Goal: Information Seeking & Learning: Learn about a topic

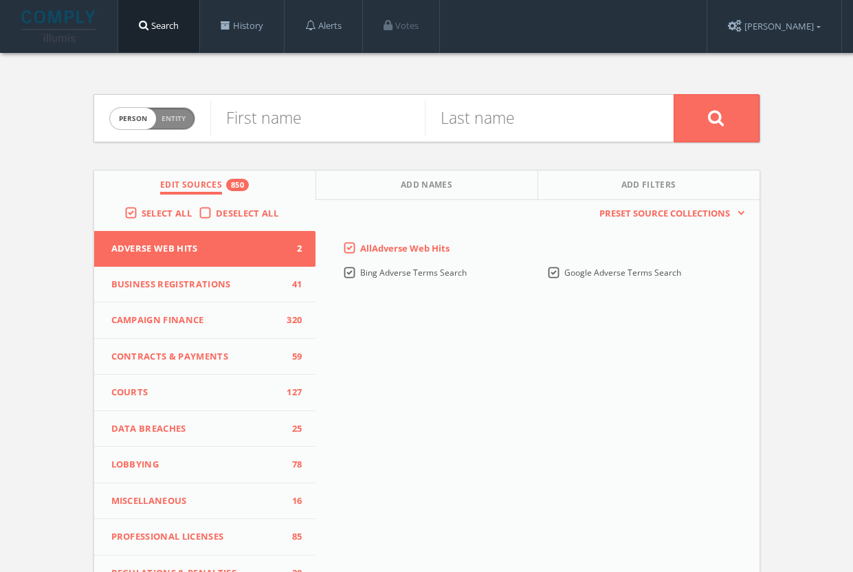
click at [180, 125] on span "Person Entity" at bounding box center [152, 118] width 85 height 21
checkbox input "true"
click at [261, 111] on input "text" at bounding box center [441, 118] width 463 height 36
paste input "[PERSON_NAME] & [PERSON_NAME]"
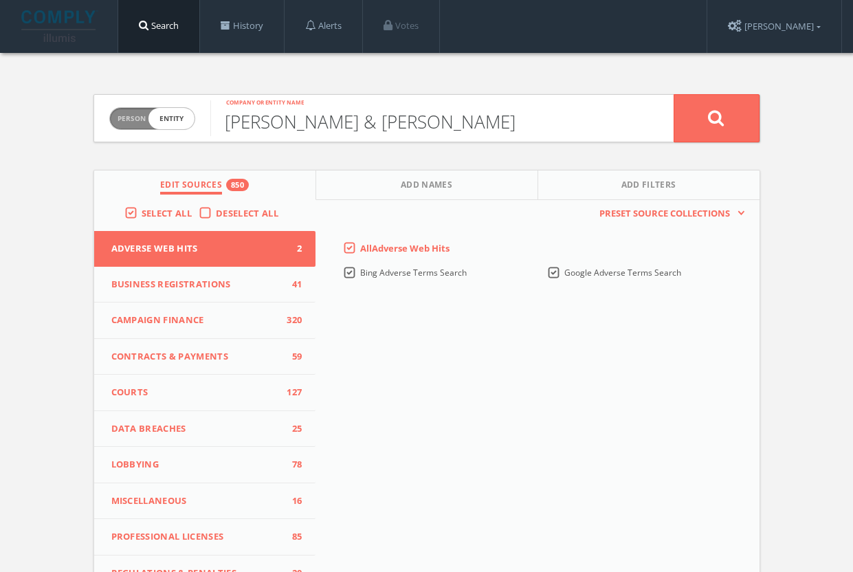
type input "[PERSON_NAME] & [PERSON_NAME]"
click at [717, 118] on button at bounding box center [717, 118] width 86 height 48
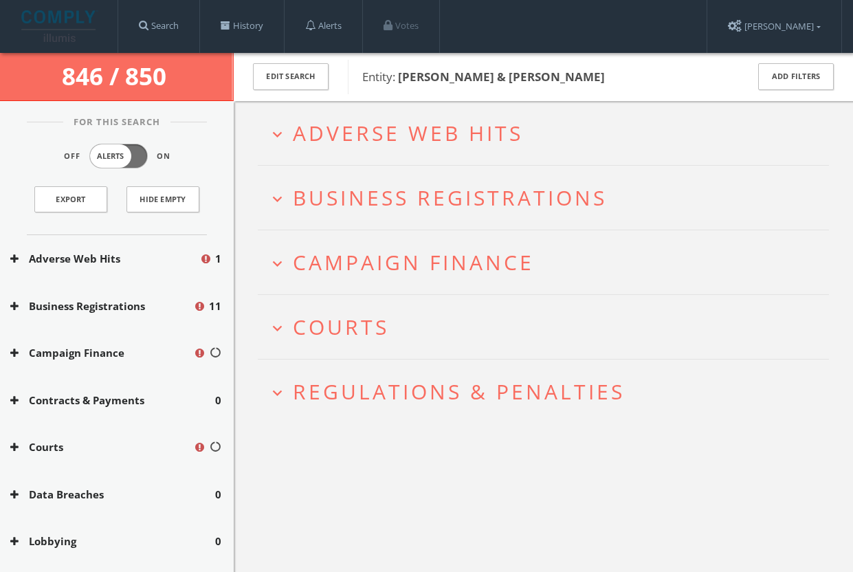
click at [629, 0] on div "Search History Alerts Votes [PERSON_NAME] Edit Profile Change Password Security…" at bounding box center [480, 26] width 725 height 53
click at [545, 376] on h2 "expand_more Regulations & Penalties" at bounding box center [543, 392] width 571 height 64
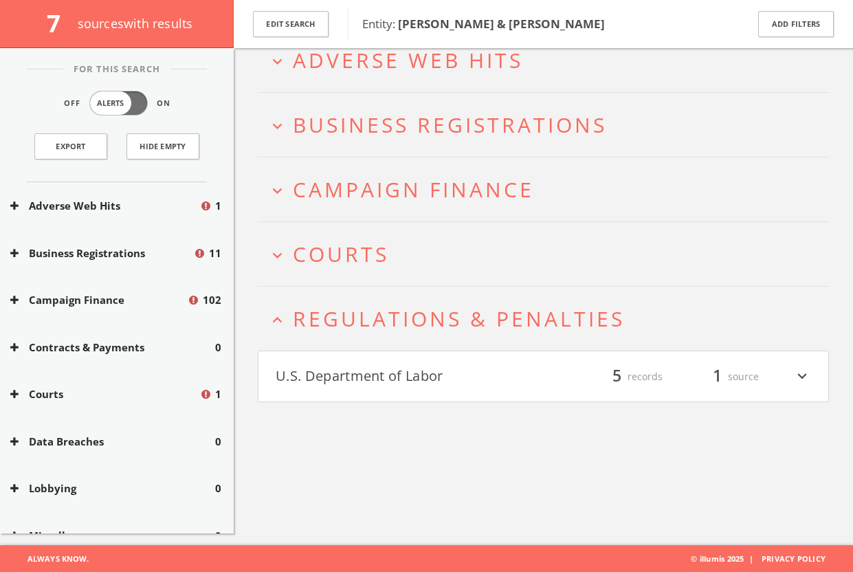
click at [545, 376] on div "filter_list 5 records 1 source expand_more" at bounding box center [678, 376] width 268 height 23
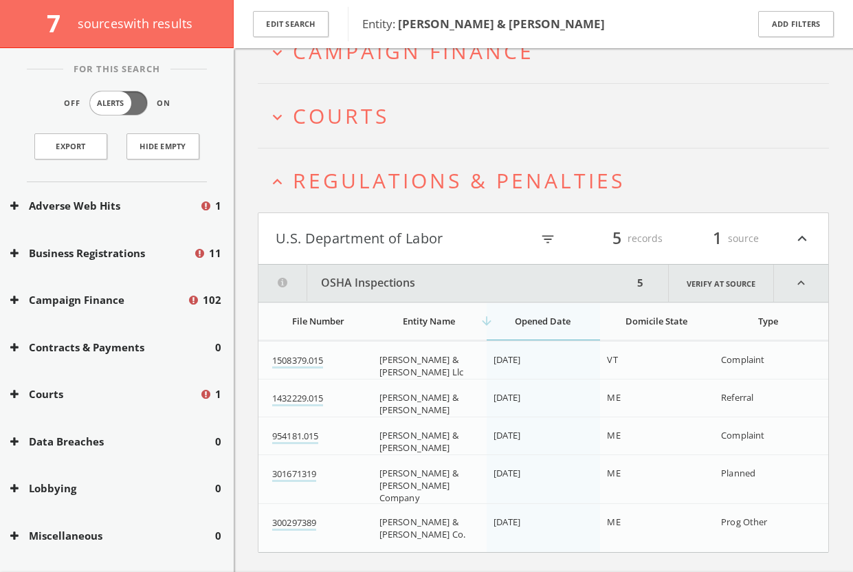
scroll to position [247, 0]
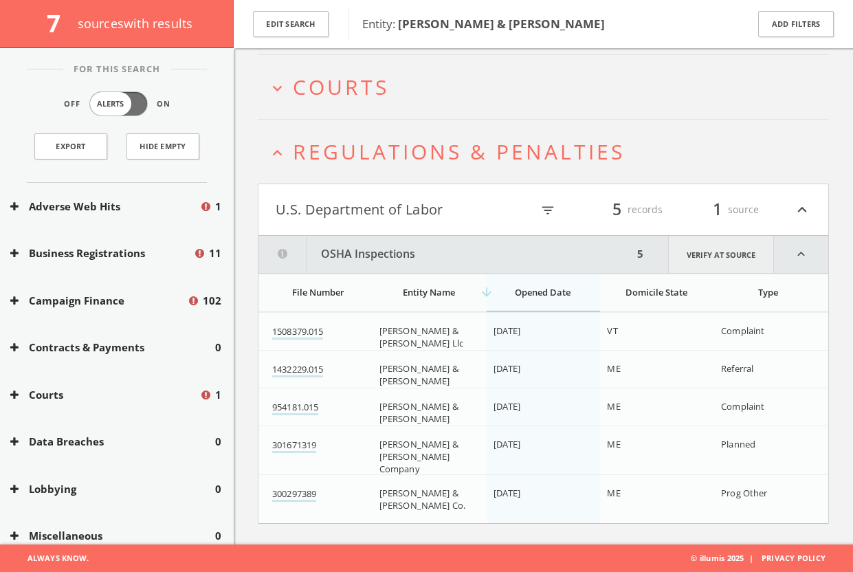
click at [698, 263] on link "Verify at source" at bounding box center [721, 254] width 106 height 37
click at [321, 373] on link "1432229.015" at bounding box center [297, 370] width 51 height 14
click at [732, 212] on div "1 source" at bounding box center [718, 209] width 83 height 23
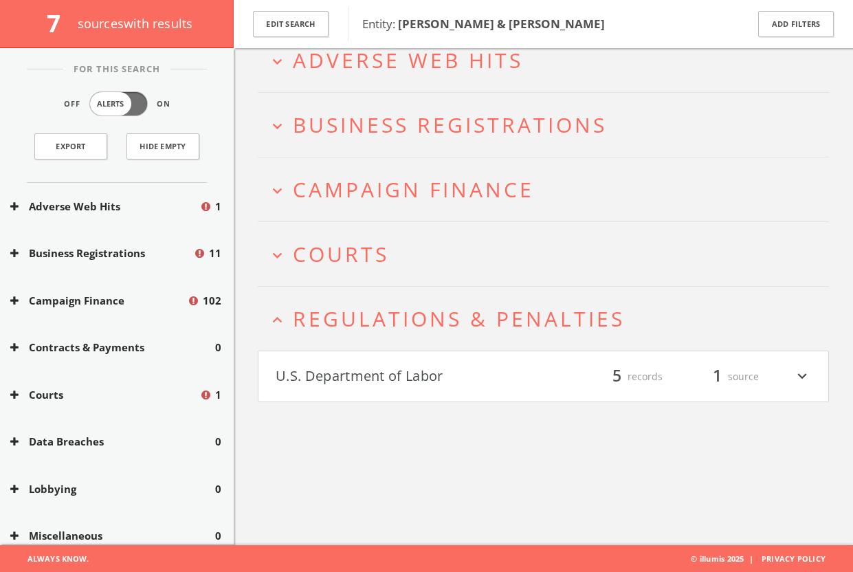
click at [725, 371] on span "1" at bounding box center [717, 376] width 21 height 24
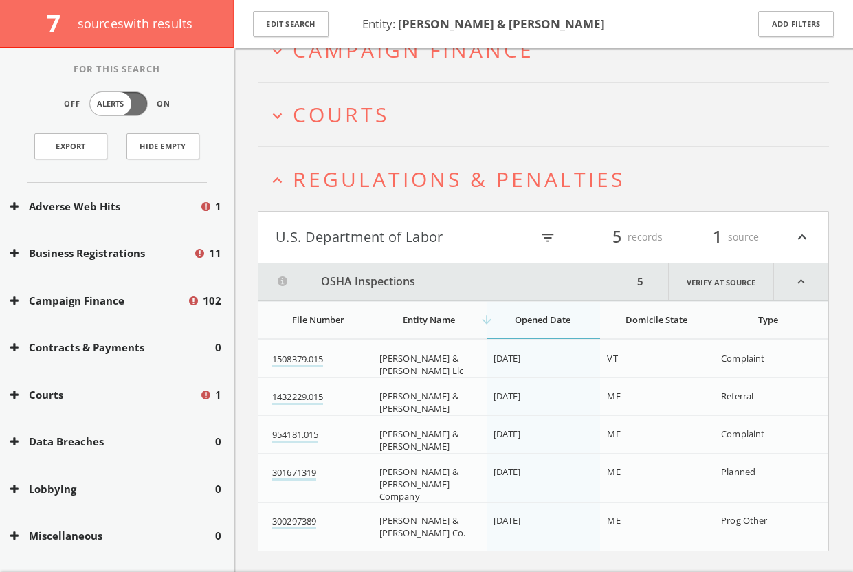
scroll to position [247, 0]
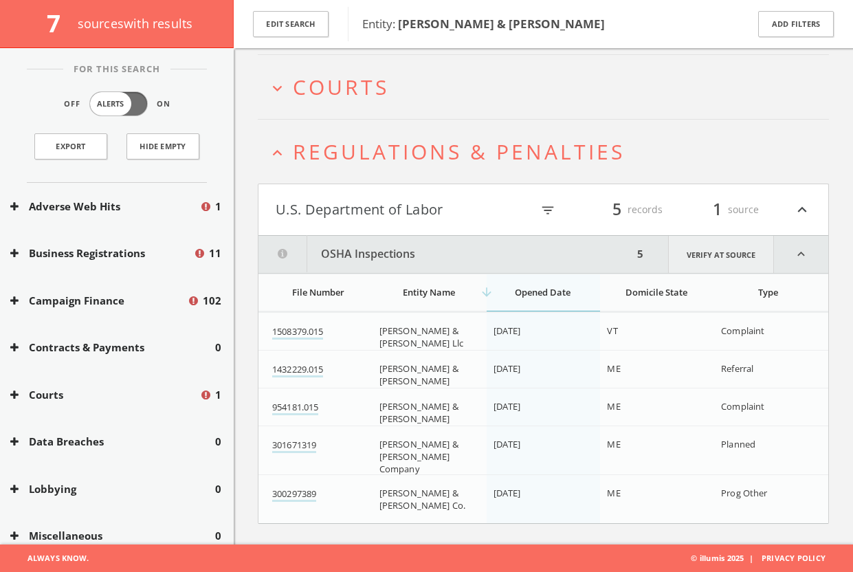
click at [728, 249] on link "Verify at source" at bounding box center [721, 254] width 106 height 37
drag, startPoint x: 439, startPoint y: 368, endPoint x: 374, endPoint y: 374, distance: 64.9
click at [374, 374] on td "[PERSON_NAME] & [PERSON_NAME]" at bounding box center [430, 375] width 114 height 49
copy span "[PERSON_NAME]"
click at [302, 410] on link "954181.015" at bounding box center [295, 408] width 46 height 14
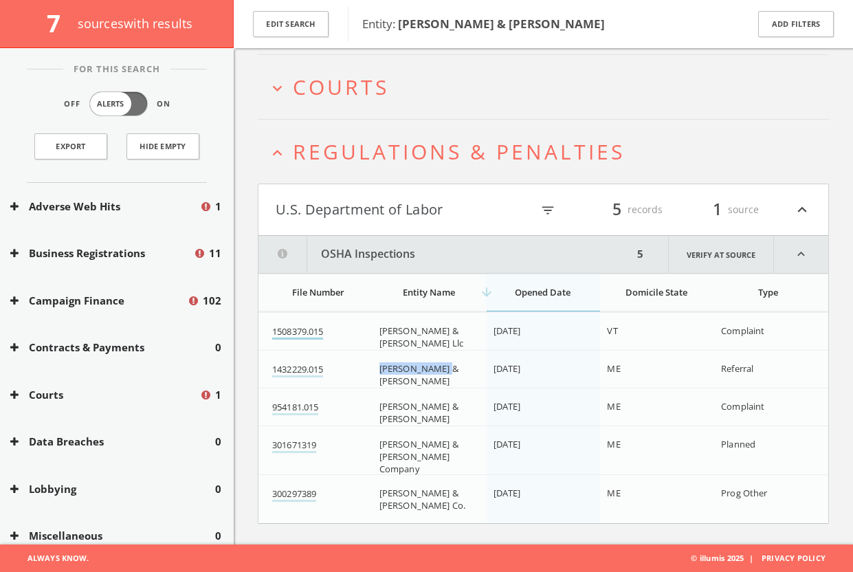
click at [299, 336] on link "1508379.015" at bounding box center [297, 332] width 51 height 14
click at [289, 406] on link "954181.015" at bounding box center [295, 408] width 46 height 14
click at [293, 441] on link "301671319" at bounding box center [294, 446] width 44 height 14
click at [305, 488] on link "300297389" at bounding box center [294, 495] width 44 height 14
click at [477, 206] on button "U.S. Department of Labor" at bounding box center [404, 209] width 256 height 23
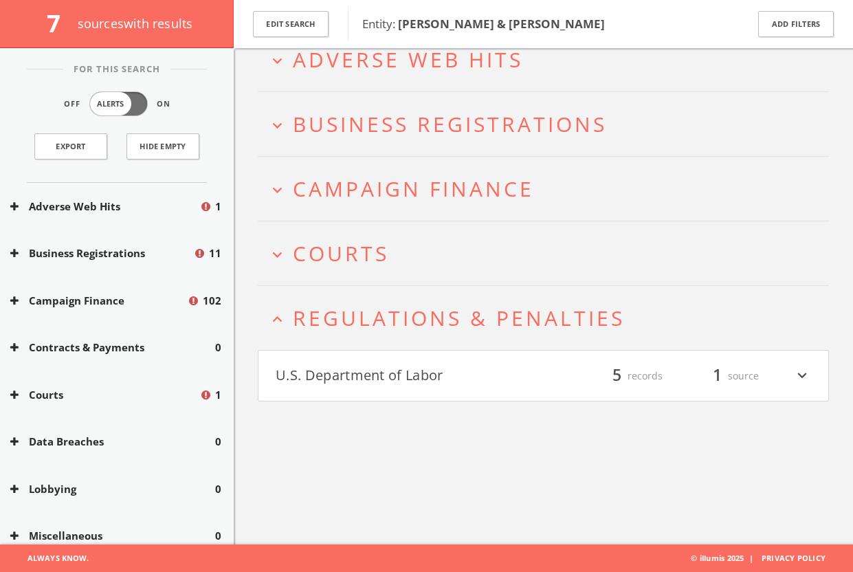
scroll to position [80, 0]
click at [490, 334] on h2 "expand_less Regulations & Penalties" at bounding box center [543, 319] width 571 height 64
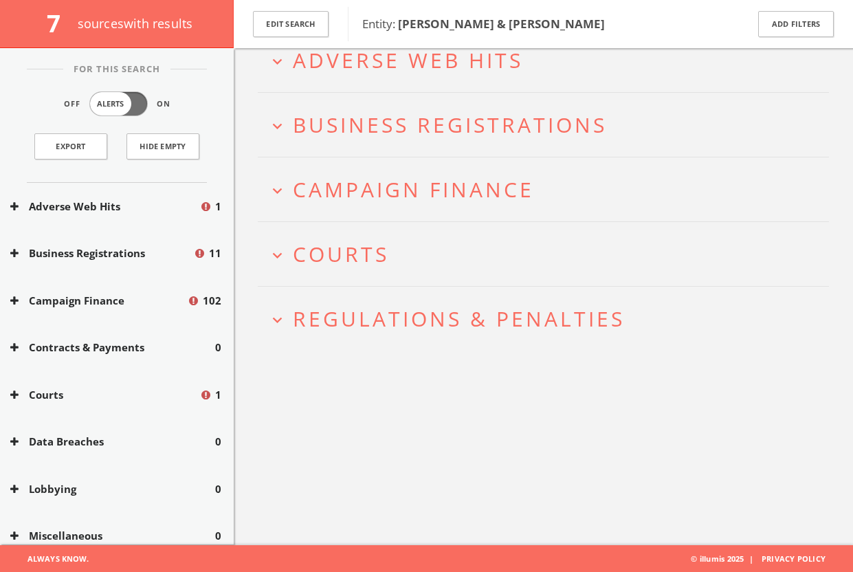
click at [466, 259] on button "expand_more Courts" at bounding box center [548, 254] width 561 height 23
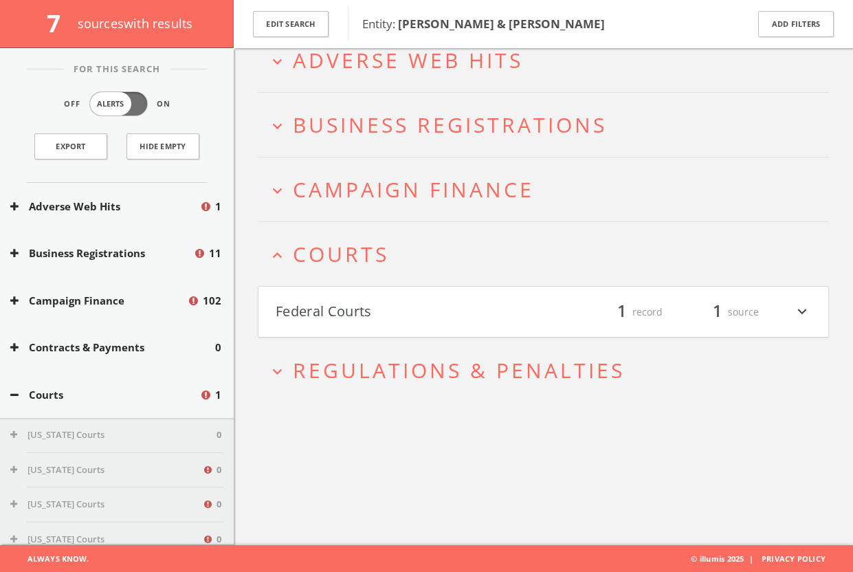
click at [468, 301] on button "Federal Courts" at bounding box center [410, 312] width 268 height 23
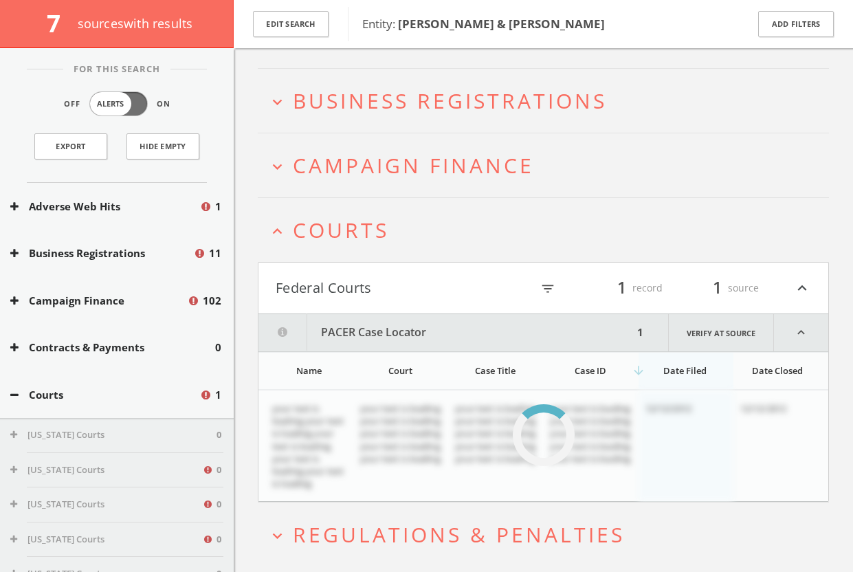
scroll to position [97, 0]
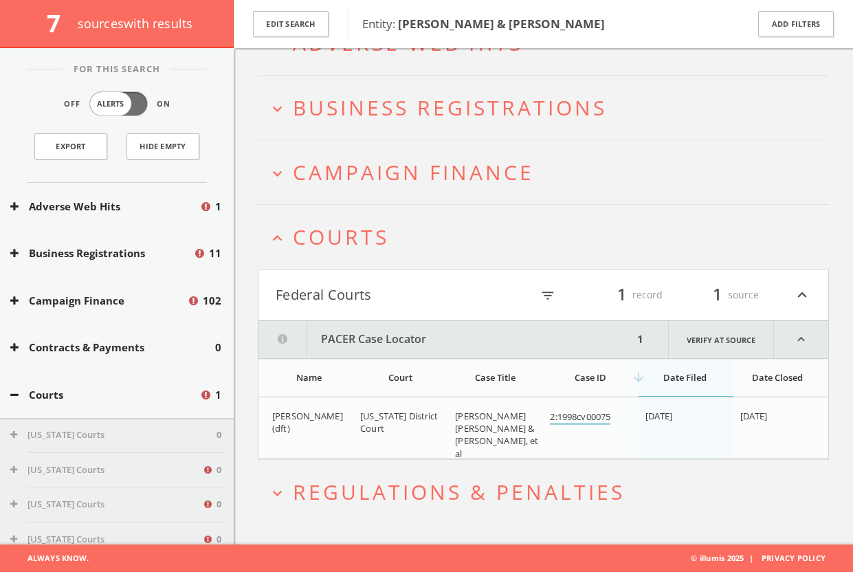
click at [580, 413] on link "2:1998cv00075" at bounding box center [580, 418] width 61 height 14
drag, startPoint x: 455, startPoint y: 415, endPoint x: 511, endPoint y: 448, distance: 65.3
click at [511, 448] on td "[PERSON_NAME] [PERSON_NAME] & [PERSON_NAME], et al" at bounding box center [495, 435] width 95 height 74
copy span "[PERSON_NAME] [PERSON_NAME] & [PERSON_NAME], et al"
click at [609, 417] on link "2:1998cv00075" at bounding box center [580, 418] width 61 height 14
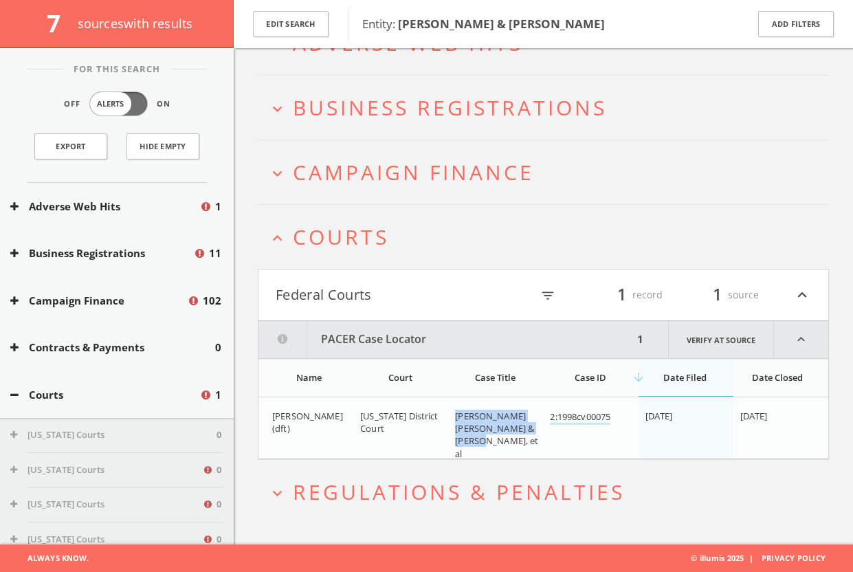
copy span "[PERSON_NAME] [PERSON_NAME] & [PERSON_NAME], et al"
click at [493, 246] on button "expand_less Courts" at bounding box center [548, 237] width 561 height 23
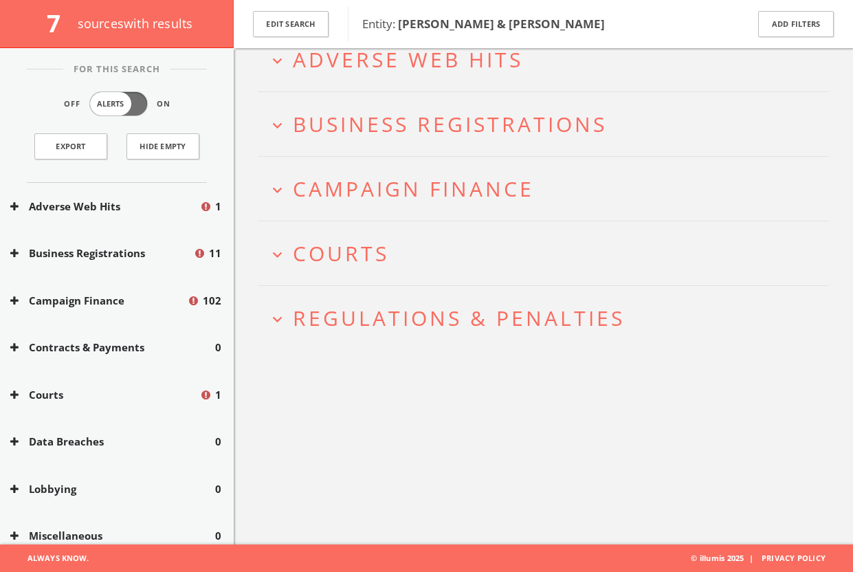
scroll to position [80, 0]
click at [505, 192] on span "Campaign Finance" at bounding box center [413, 189] width 241 height 28
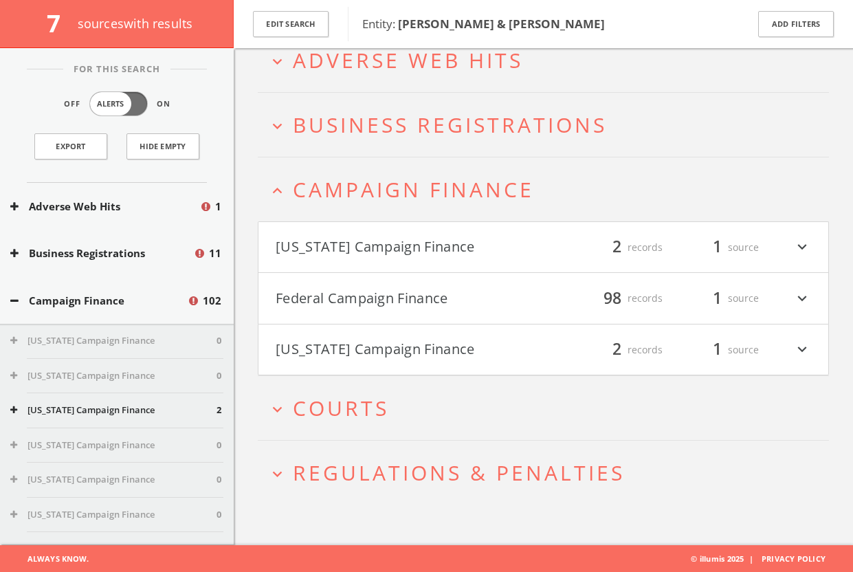
click at [488, 348] on button "[US_STATE] Campaign Finance" at bounding box center [410, 349] width 268 height 23
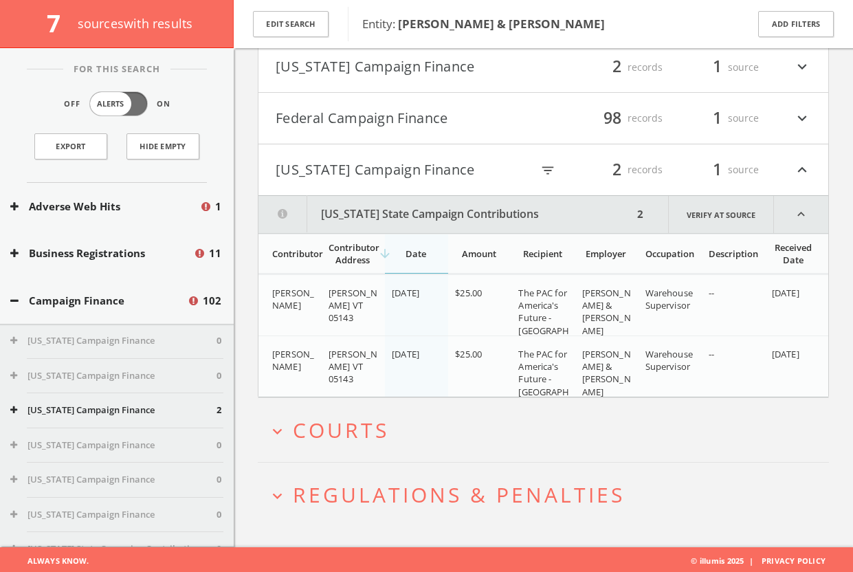
scroll to position [262, 0]
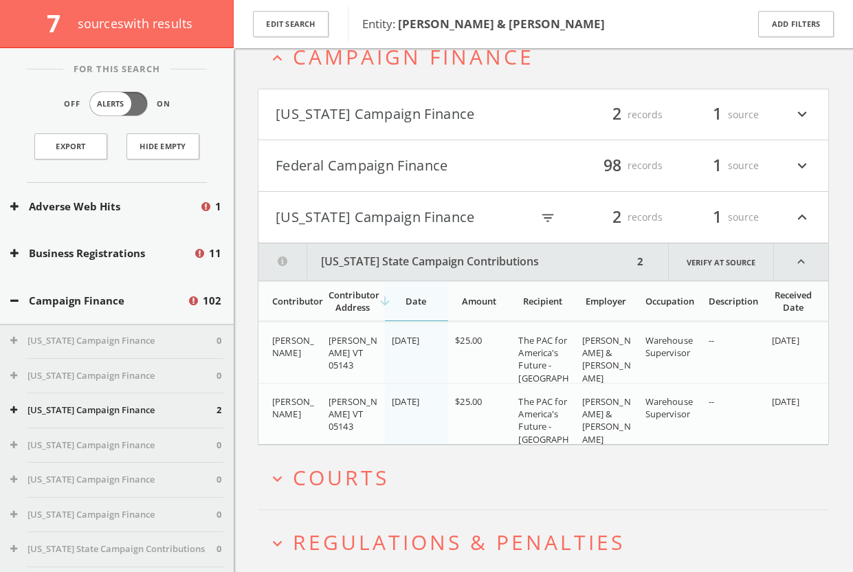
click at [473, 206] on button "[US_STATE] Campaign Finance" at bounding box center [404, 217] width 256 height 23
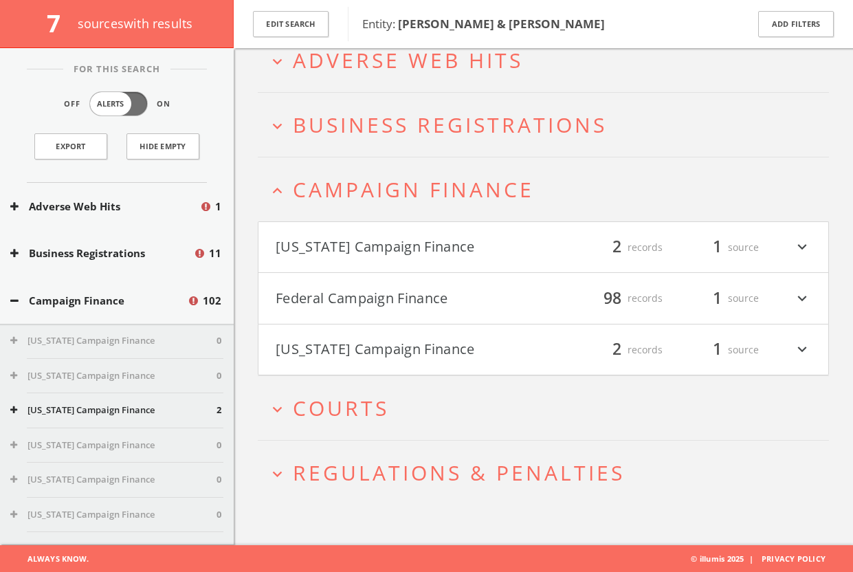
click at [474, 292] on button "Federal Campaign Finance" at bounding box center [410, 298] width 268 height 23
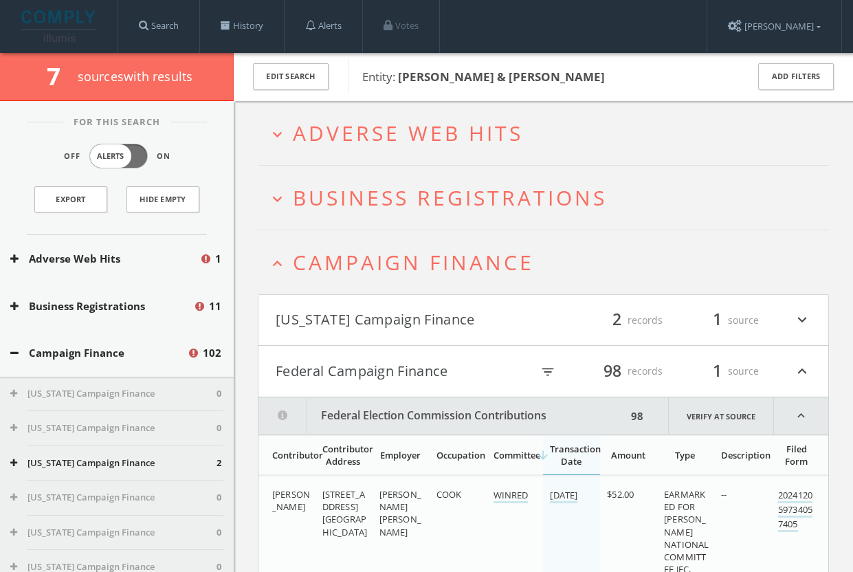
scroll to position [0, 0]
click at [461, 355] on h4 "Federal Campaign Finance filter_list 98 records 1 source expand_less" at bounding box center [544, 371] width 570 height 51
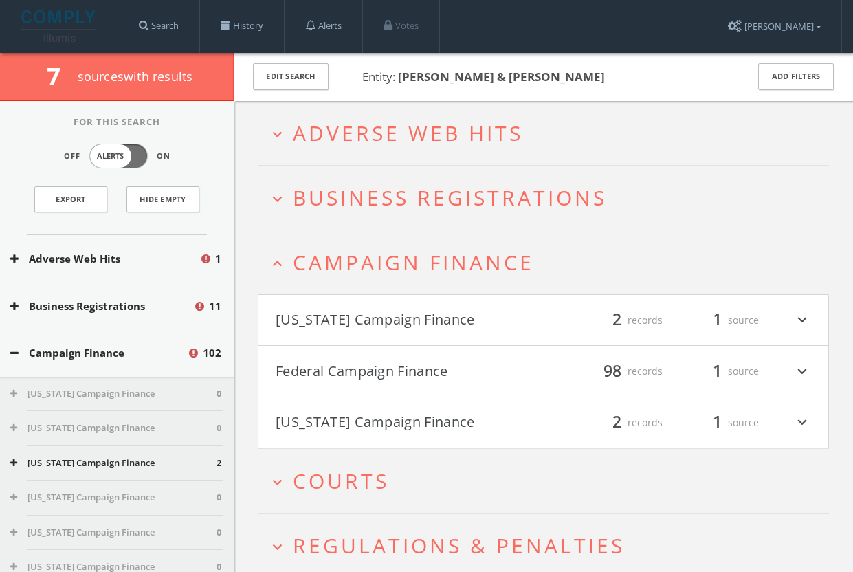
click at [456, 307] on h4 "[US_STATE] Campaign Finance filter_list 2 records 1 source expand_more" at bounding box center [544, 320] width 570 height 51
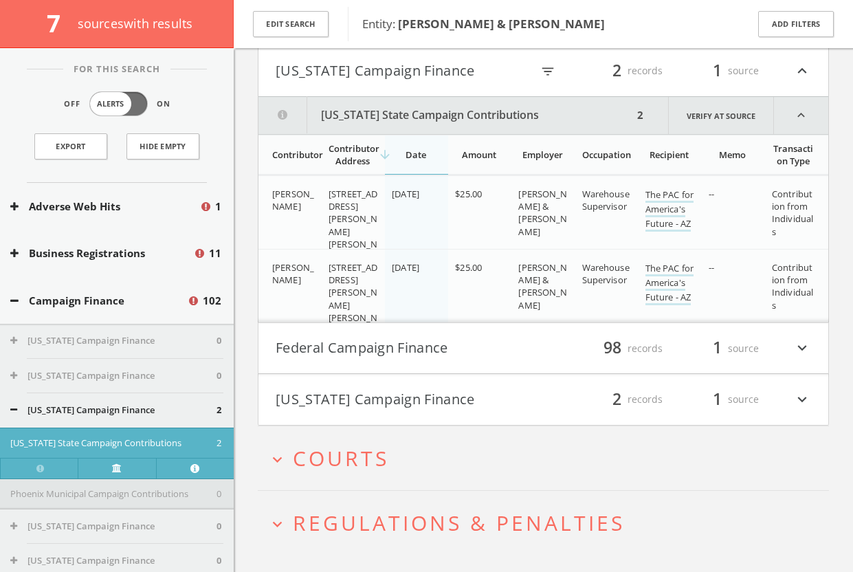
click at [437, 76] on button "[US_STATE] Campaign Finance" at bounding box center [404, 70] width 256 height 23
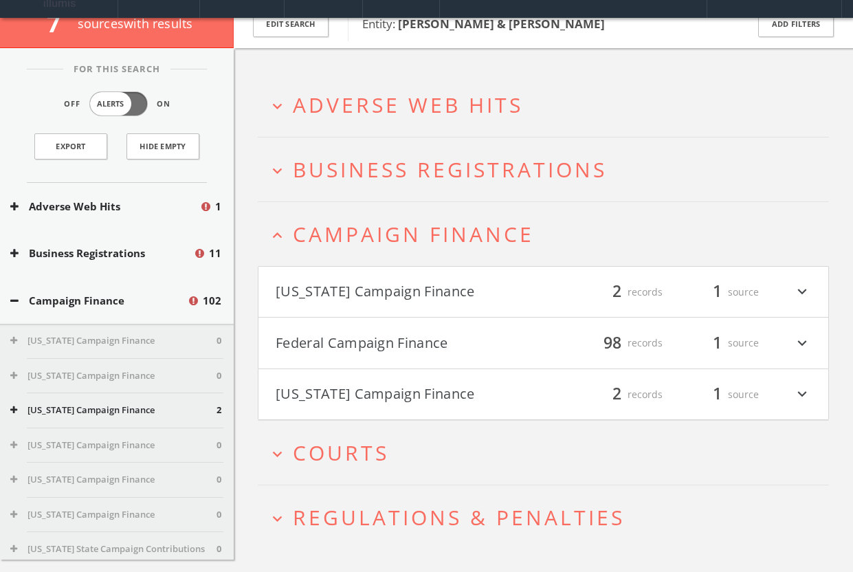
scroll to position [32, 0]
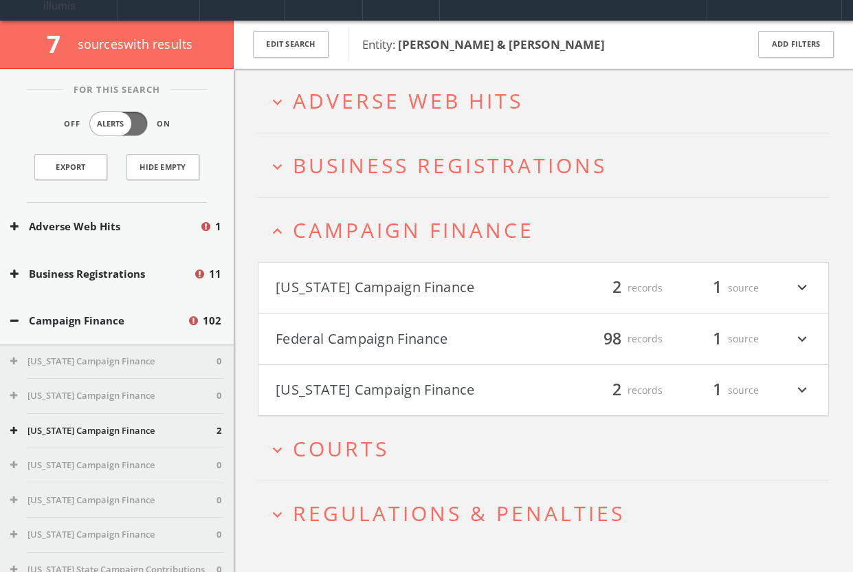
click at [440, 226] on span "Campaign Finance" at bounding box center [413, 230] width 241 height 28
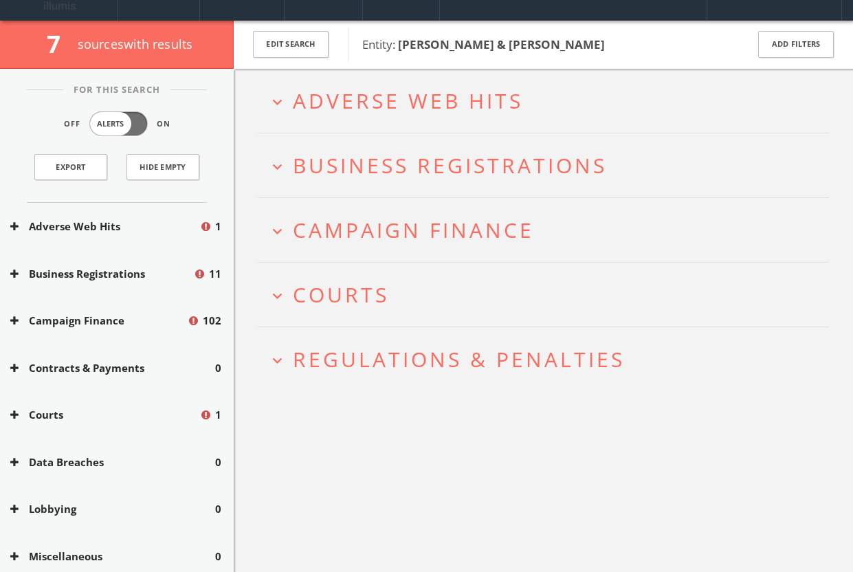
click at [438, 159] on span "Business Registrations" at bounding box center [450, 165] width 314 height 28
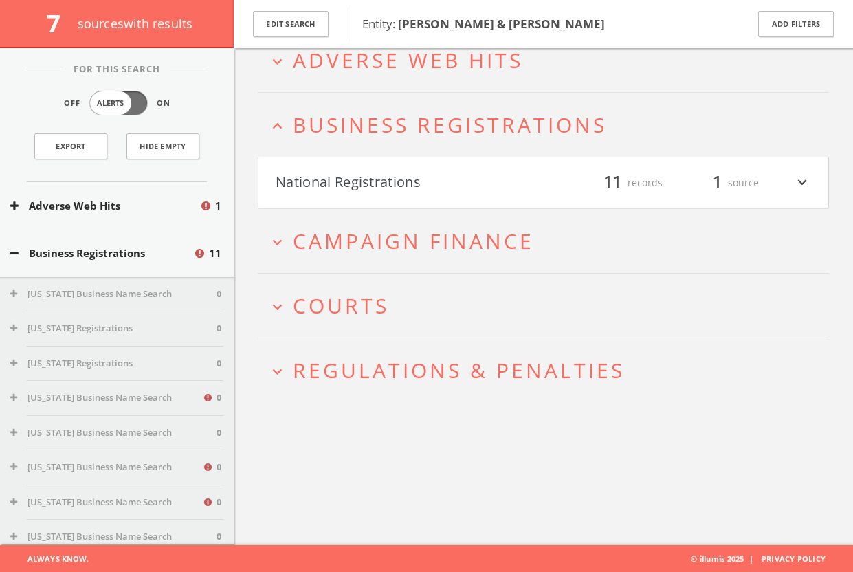
click at [438, 159] on h4 "National Registrations filter_list 11 records 1 source expand_more" at bounding box center [544, 182] width 570 height 51
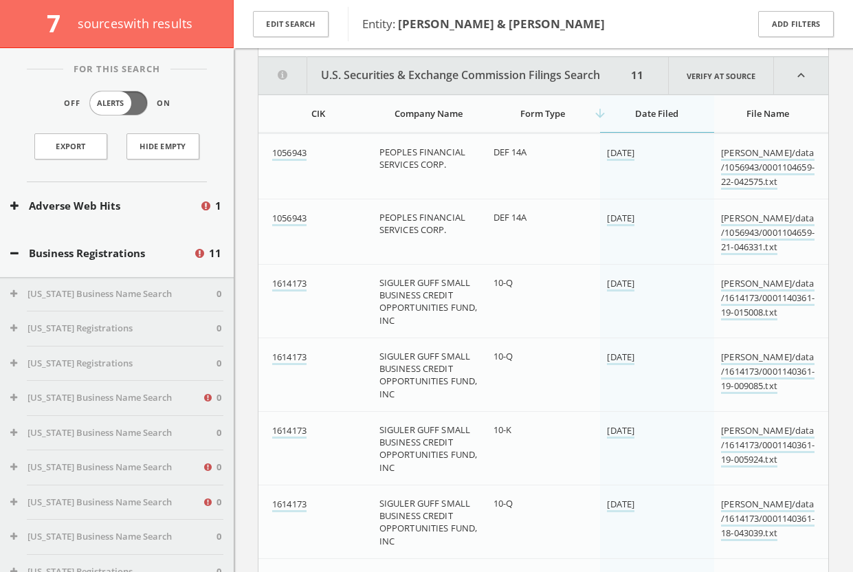
scroll to position [239, 0]
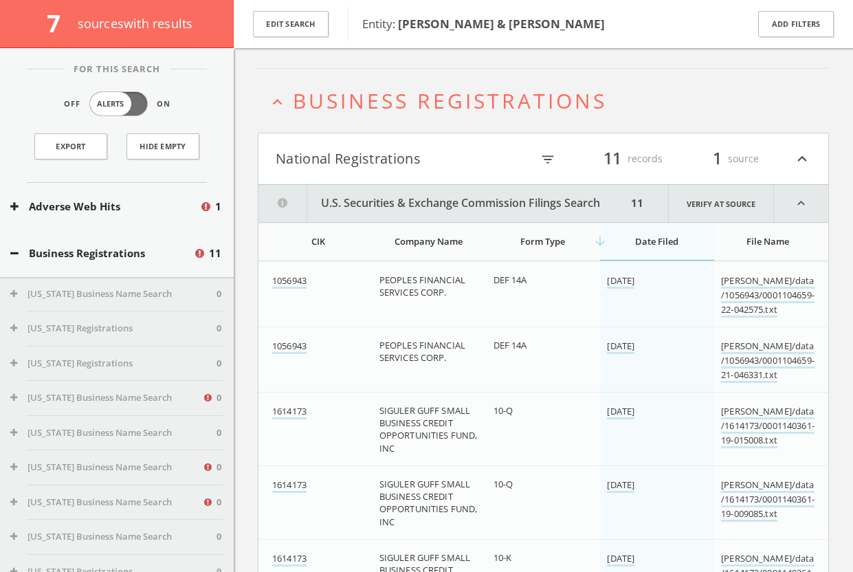
click at [436, 144] on h4 "National Registrations filter_list 11 records 1 source expand_less" at bounding box center [544, 158] width 570 height 51
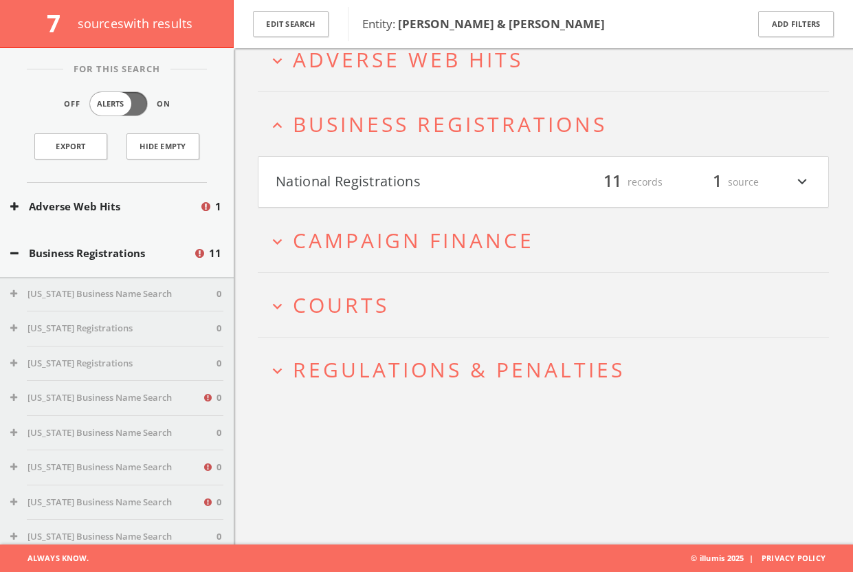
scroll to position [80, 0]
click at [436, 132] on span "Business Registrations" at bounding box center [450, 125] width 314 height 28
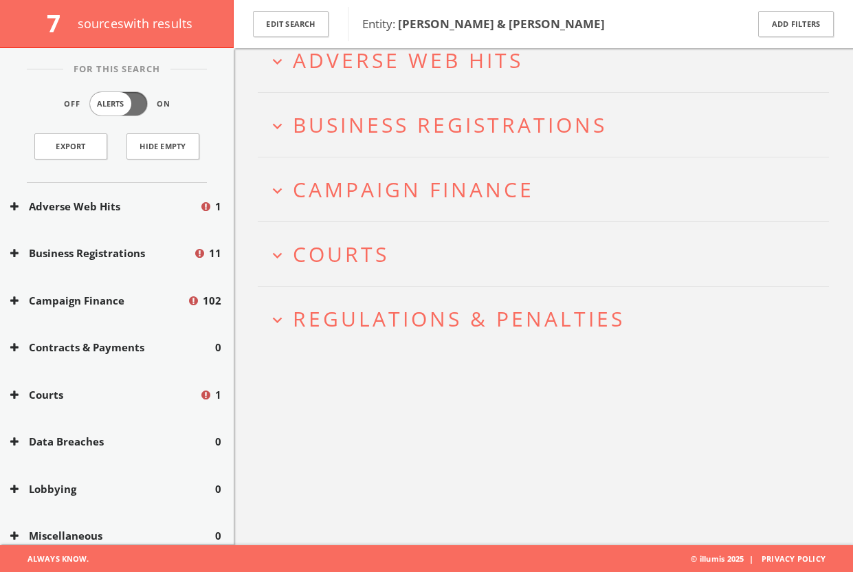
click at [438, 72] on span "Adverse Web Hits" at bounding box center [408, 60] width 230 height 28
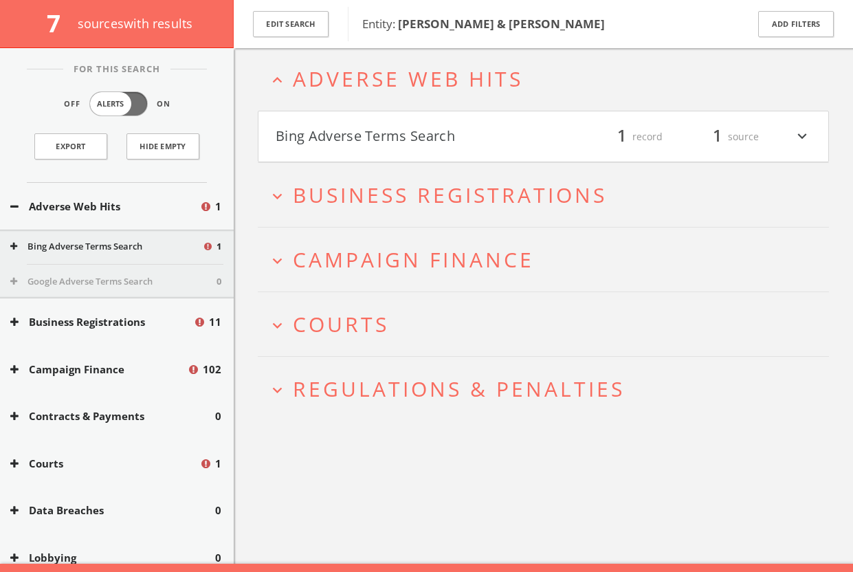
click at [437, 131] on button "Bing Adverse Terms Search" at bounding box center [410, 136] width 268 height 23
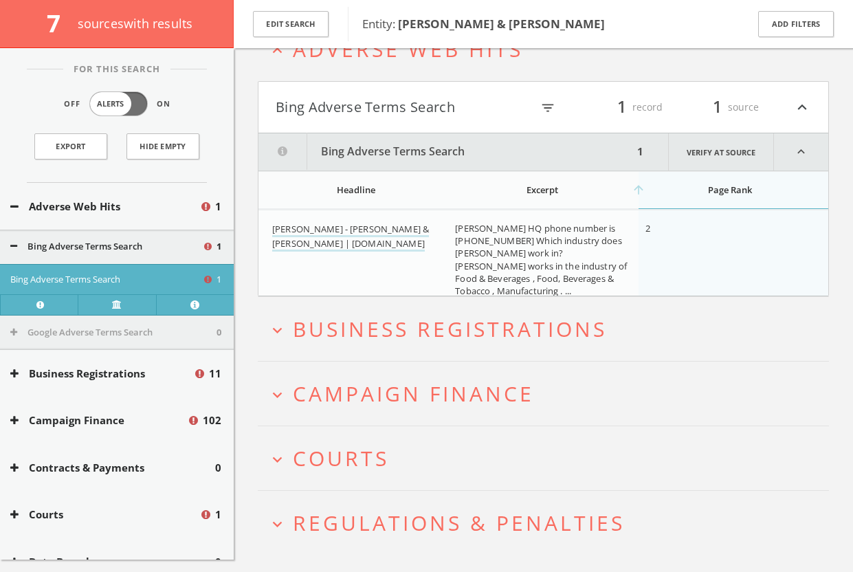
scroll to position [122, 0]
